Goal: Task Accomplishment & Management: Manage account settings

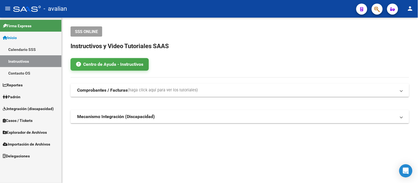
click at [29, 95] on link "Padrón" at bounding box center [30, 97] width 61 height 12
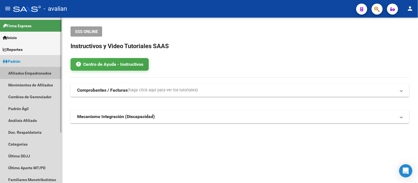
click at [33, 72] on link "Afiliados Empadronados" at bounding box center [30, 73] width 61 height 12
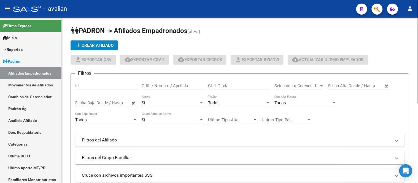
click at [178, 87] on input "CUIL / Nombre / Apellido" at bounding box center [173, 86] width 62 height 5
paste input "23370430209"
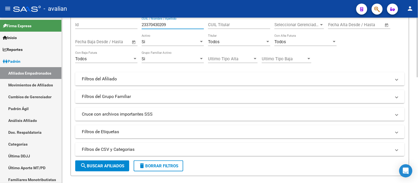
scroll to position [92, 0]
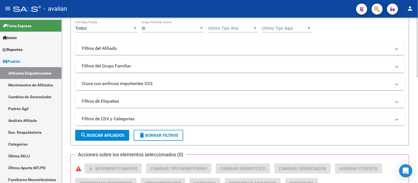
type input "23370430209"
click at [112, 138] on span "search Buscar Afiliados" at bounding box center [102, 135] width 44 height 5
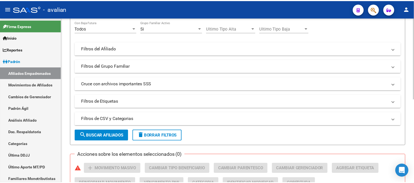
scroll to position [171, 0]
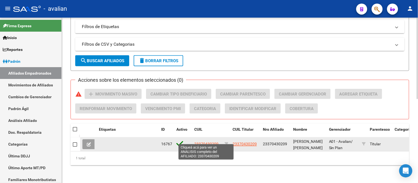
click at [210, 142] on span "23370430209" at bounding box center [206, 144] width 24 height 4
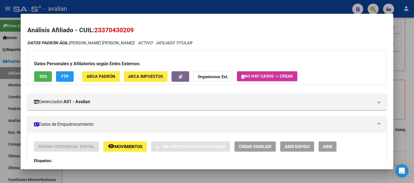
click at [326, 146] on span "ABM" at bounding box center [327, 146] width 9 height 5
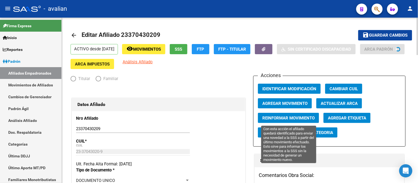
radio input "true"
type input "30-66028312-5"
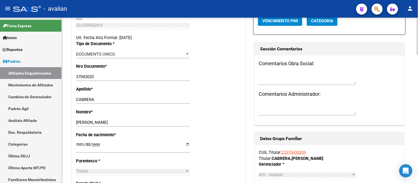
scroll to position [153, 0]
